Goal: Task Accomplishment & Management: Manage account settings

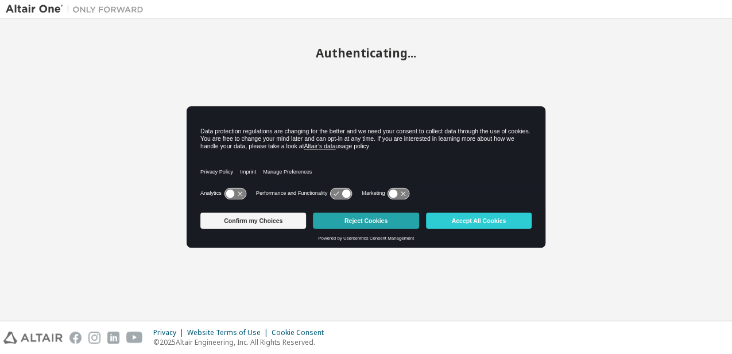
click at [383, 224] on button "Reject Cookies" at bounding box center [366, 220] width 106 height 16
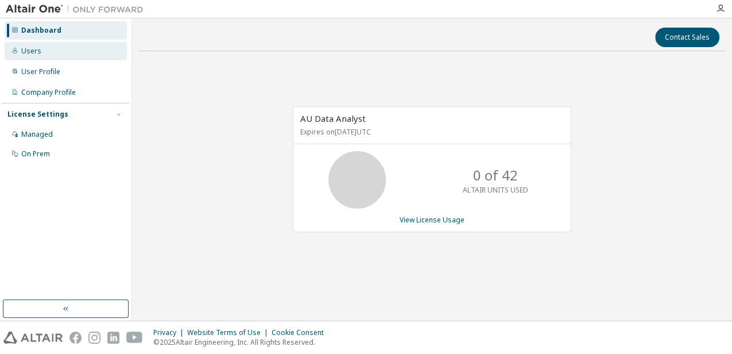
click at [45, 57] on div "Users" at bounding box center [66, 51] width 122 height 18
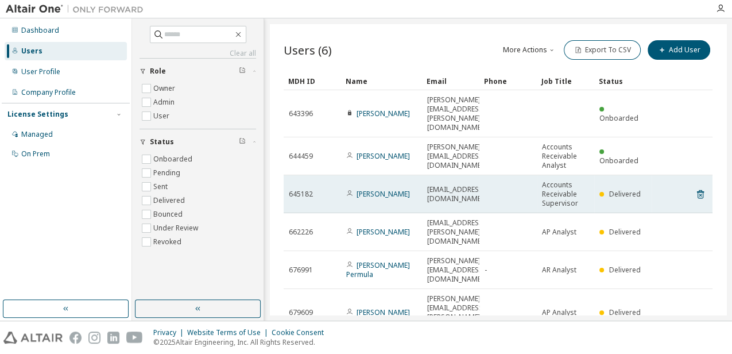
scroll to position [1, 0]
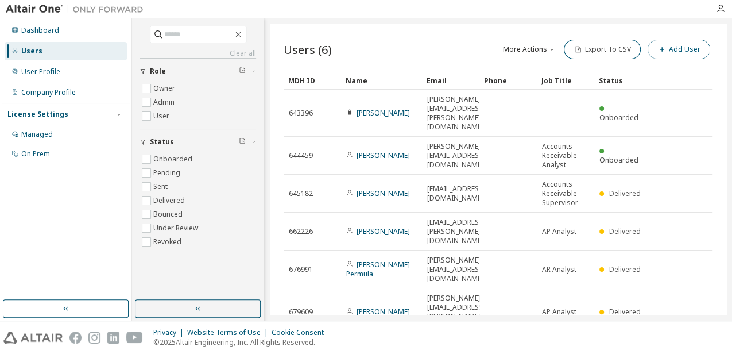
click at [670, 52] on button "Add User" at bounding box center [678, 50] width 63 height 20
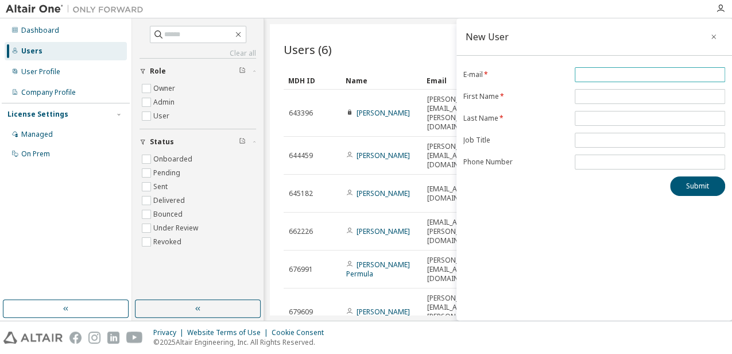
click at [598, 73] on input "email" at bounding box center [649, 74] width 145 height 9
